Goal: Task Accomplishment & Management: Complete application form

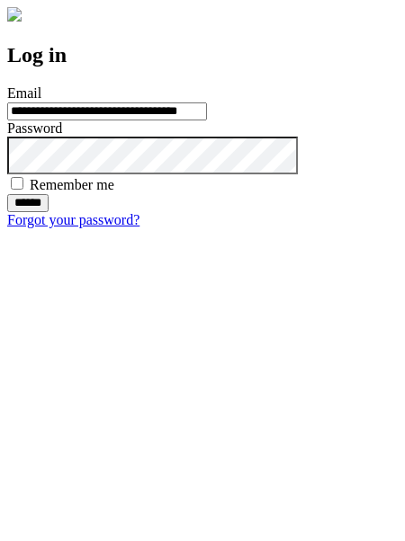
type input "**********"
click at [49, 212] on input "******" at bounding box center [27, 203] width 41 height 18
